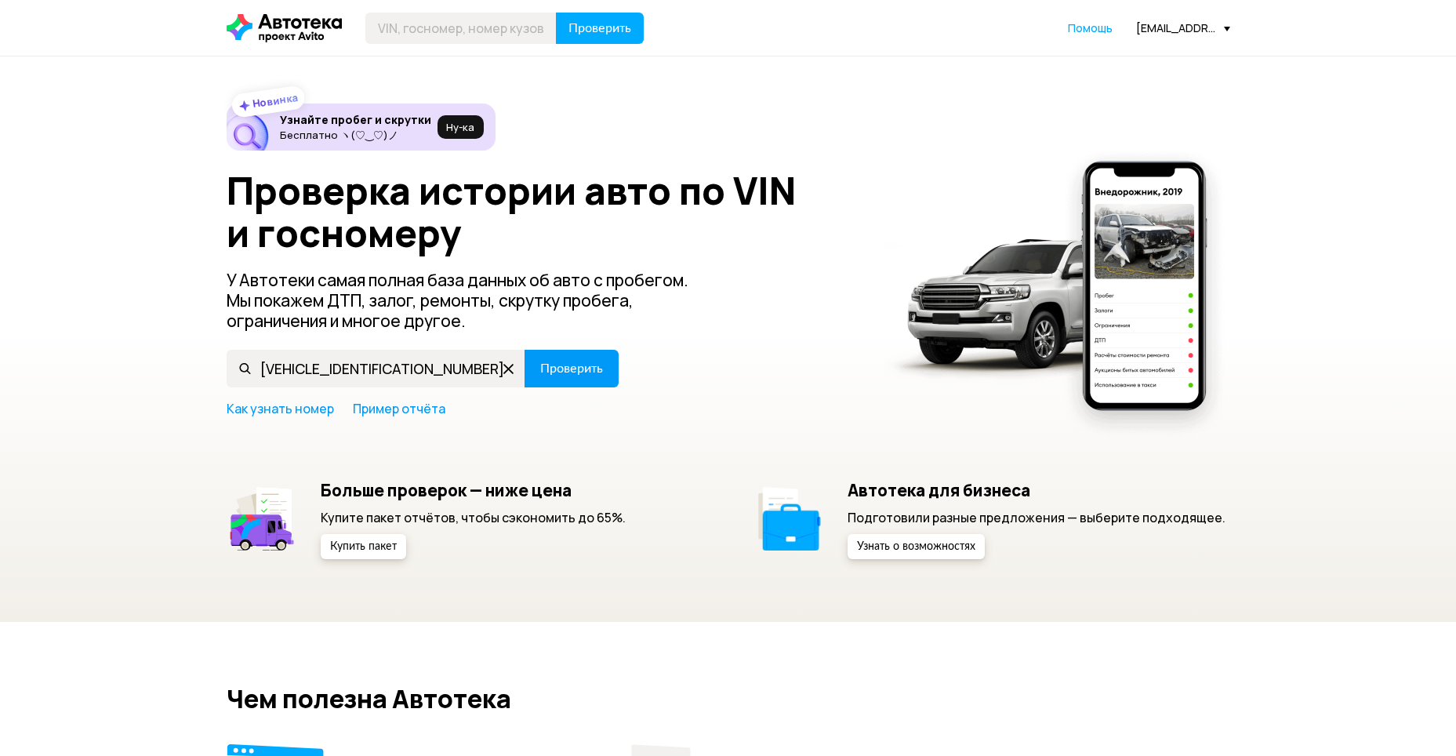
type input "[VEHICLE_IDENTIFICATION_NUMBER]"
click at [556, 383] on button "Проверить" at bounding box center [572, 369] width 94 height 38
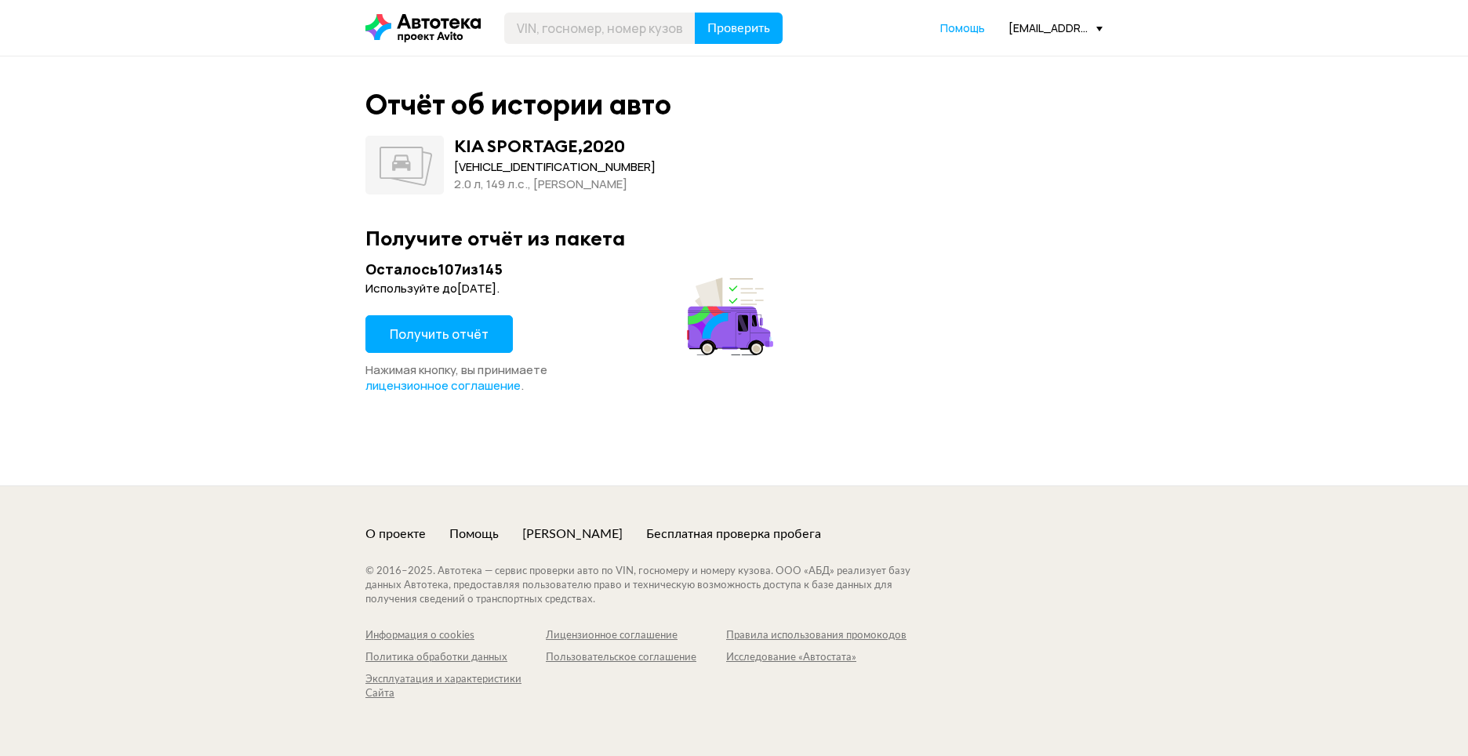
click at [468, 326] on span "Получить отчёт" at bounding box center [439, 333] width 99 height 17
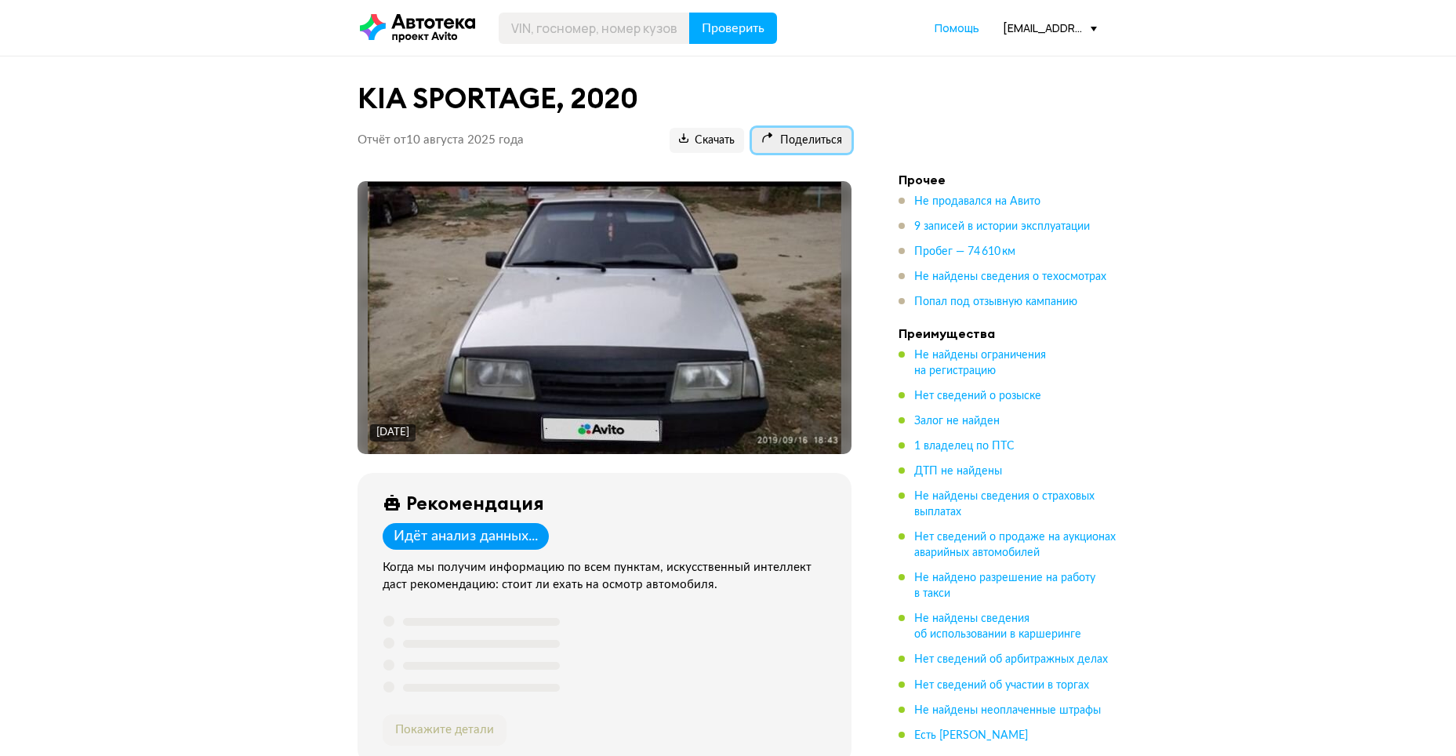
click at [805, 140] on span "Поделиться" at bounding box center [802, 140] width 81 height 15
